Goal: Check status: Check status

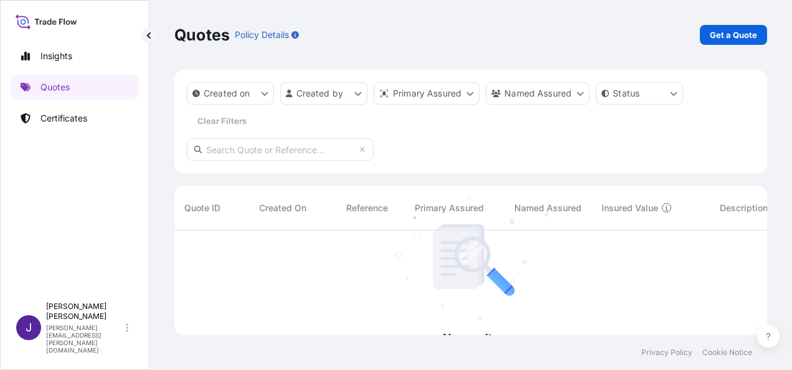
scroll to position [139, 582]
click at [289, 148] on input "text" at bounding box center [280, 149] width 187 height 22
paste input "31519-537"
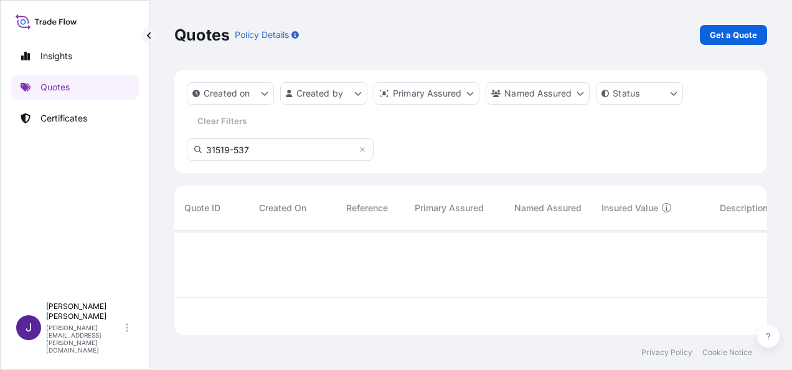
scroll to position [10, 10]
type input "31519-537"
click at [67, 121] on p "Certificates" at bounding box center [63, 118] width 47 height 12
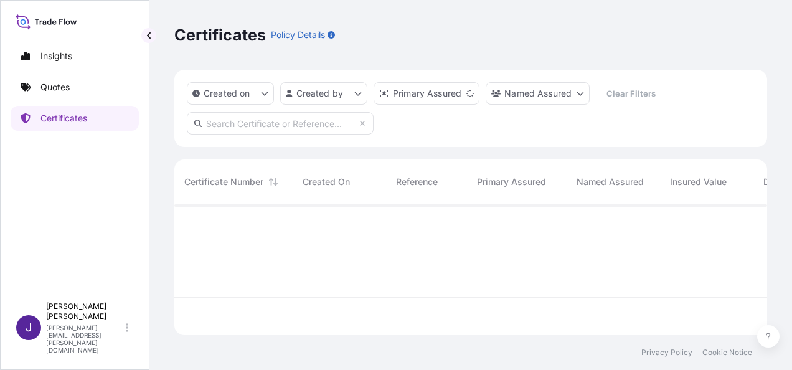
scroll to position [128, 582]
click at [273, 121] on input "text" at bounding box center [280, 123] width 187 height 22
paste input "31519-537"
type input "31519-537"
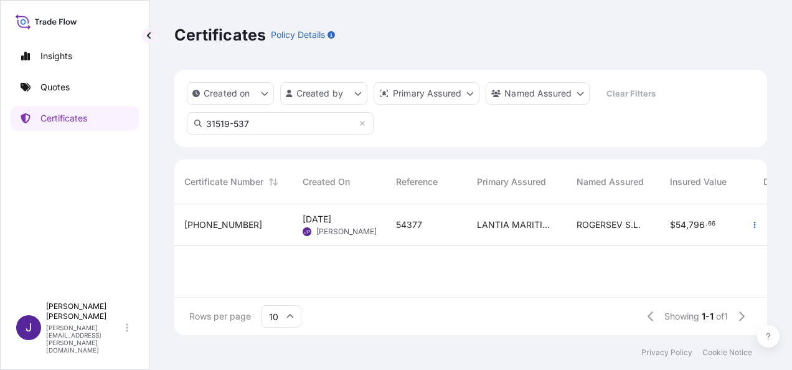
click at [441, 230] on div "54377" at bounding box center [426, 224] width 61 height 12
